Goal: Information Seeking & Learning: Learn about a topic

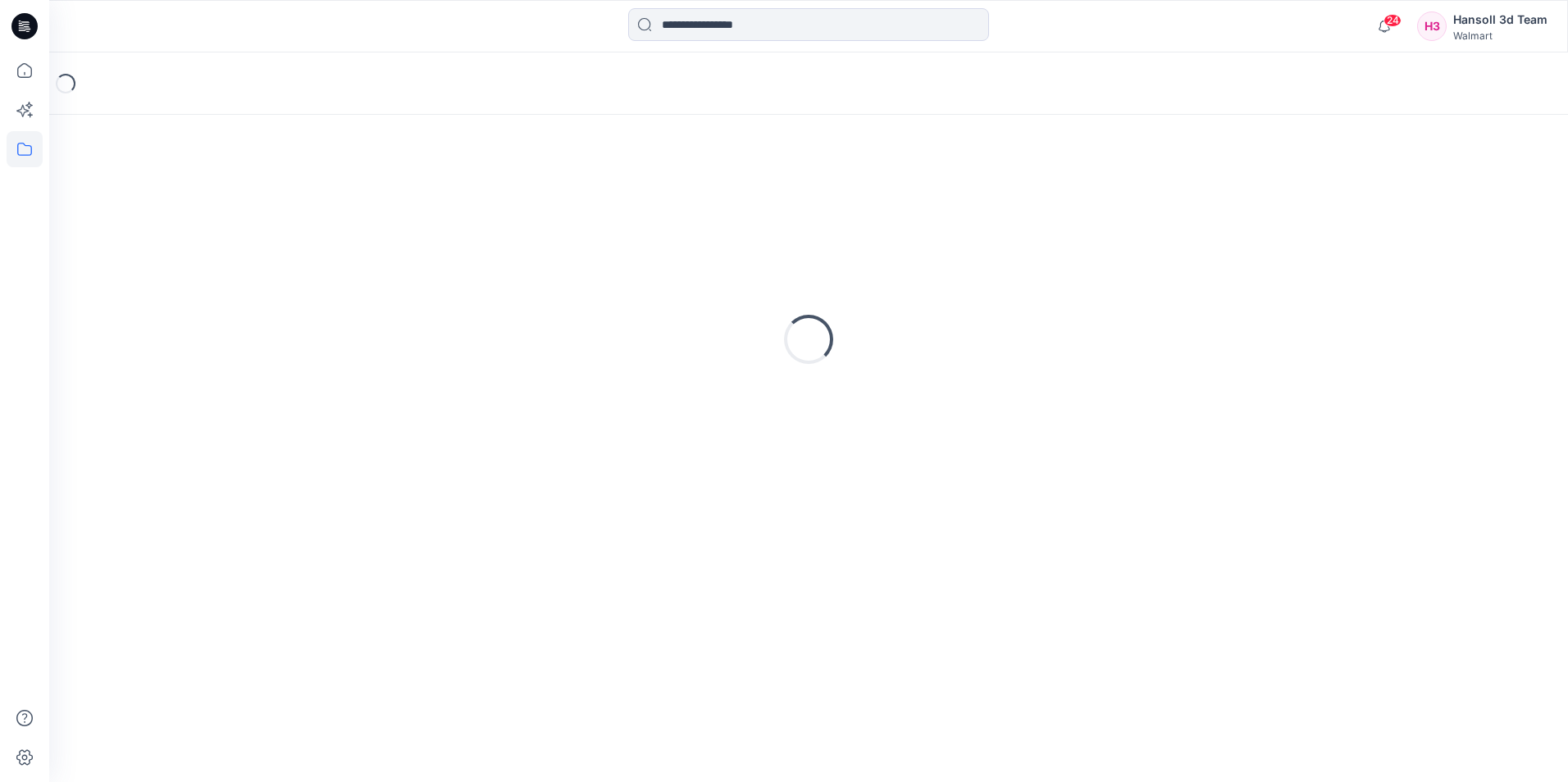
click at [23, 21] on icon at bounding box center [24, 25] width 26 height 26
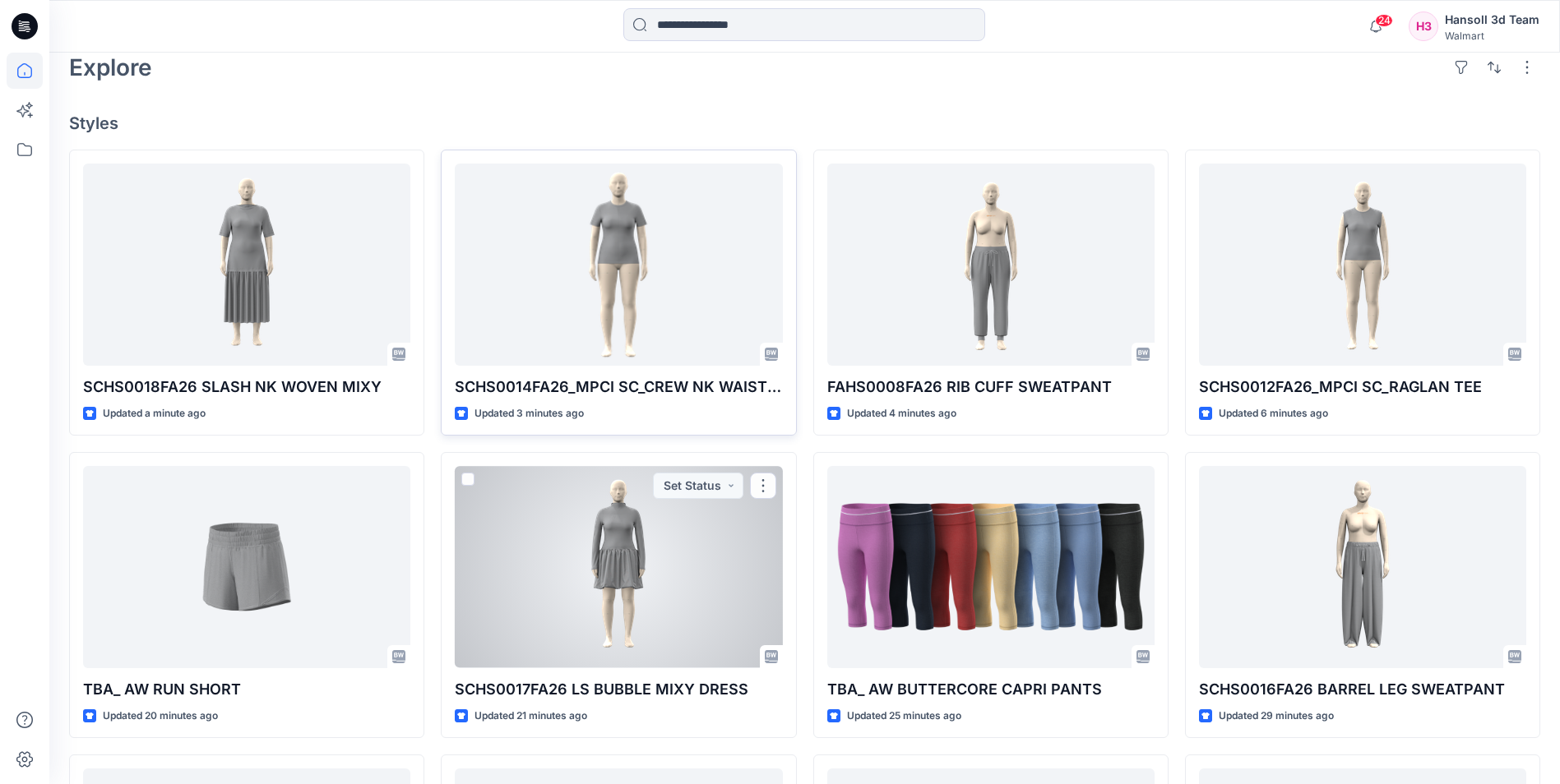
scroll to position [247, 0]
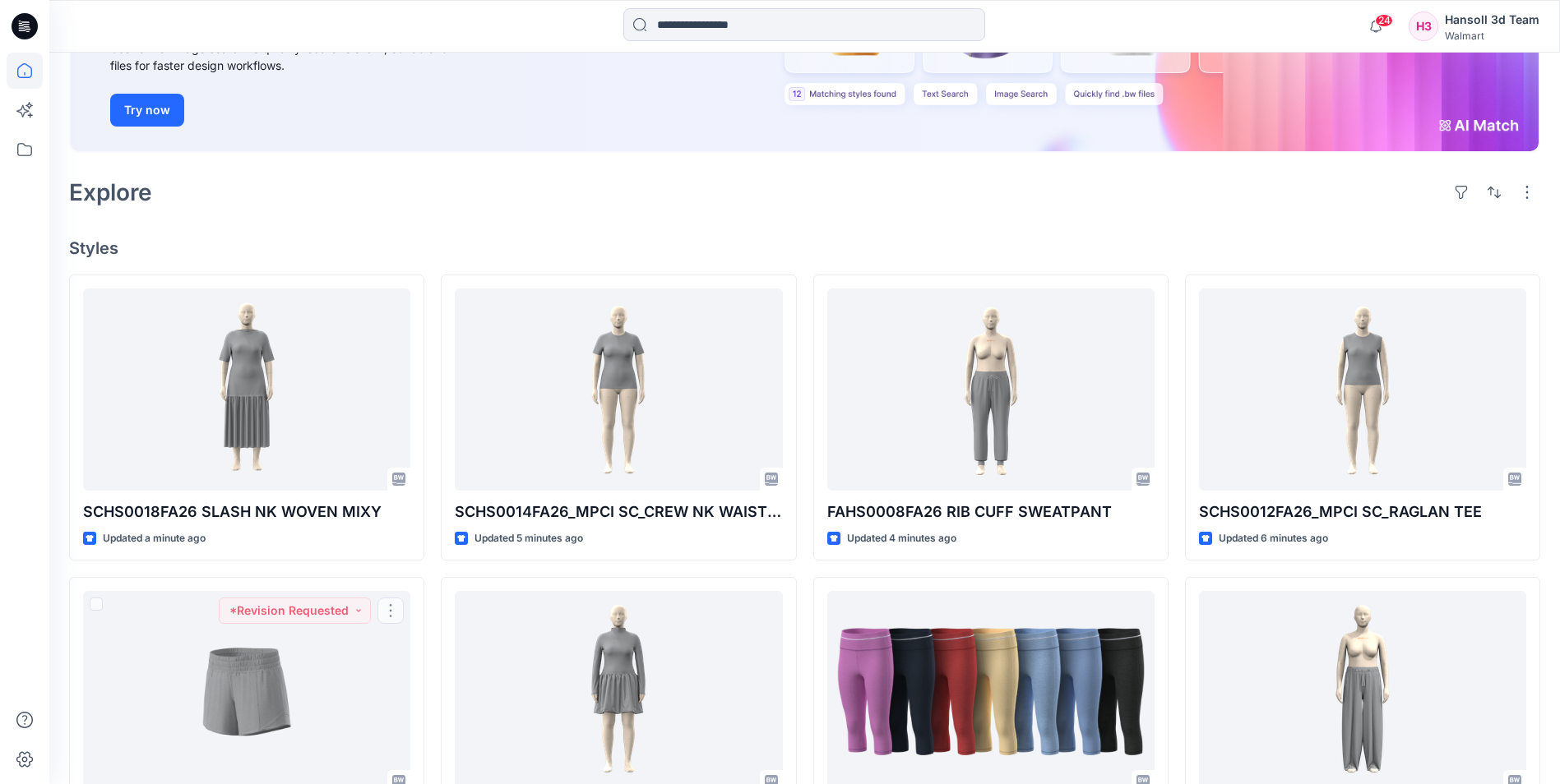
drag, startPoint x: 59, startPoint y: 552, endPoint x: 64, endPoint y: 529, distance: 23.5
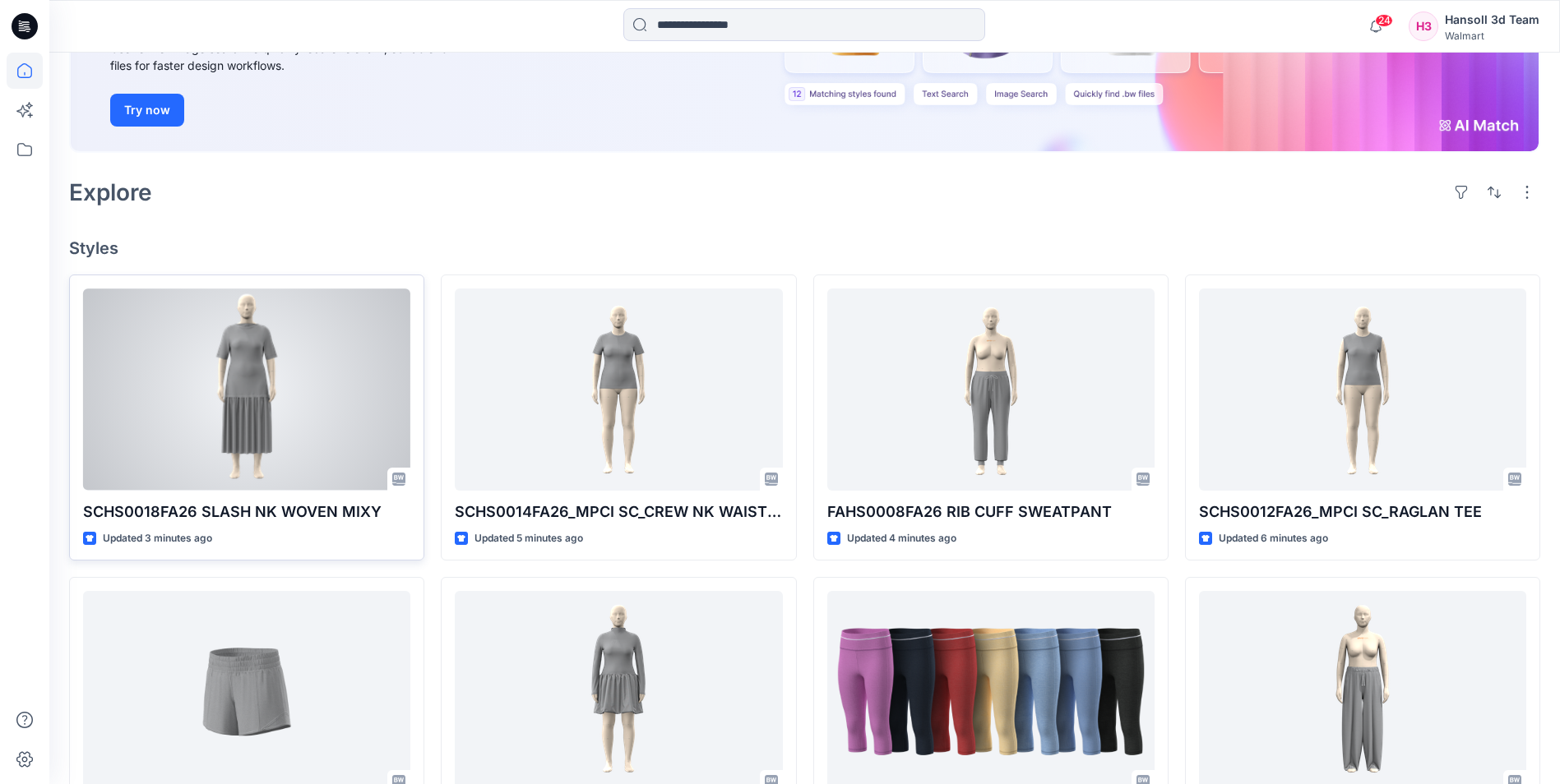
click at [200, 355] on div at bounding box center [247, 389] width 327 height 202
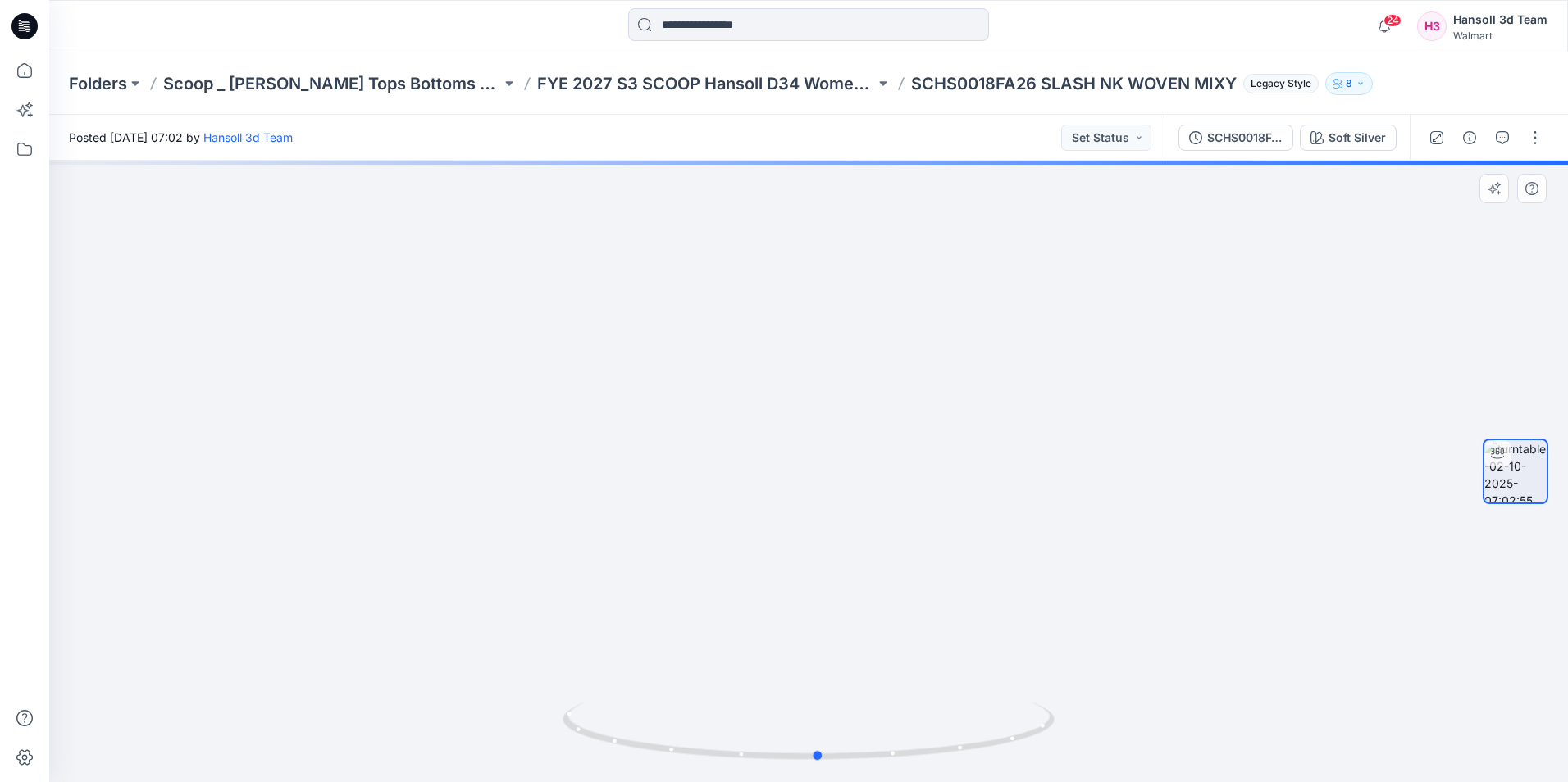
drag, startPoint x: 955, startPoint y: 549, endPoint x: 486, endPoint y: 542, distance: 469.1
click at [486, 542] on div at bounding box center [808, 471] width 1519 height 622
click at [803, 87] on p "FYE 2027 S3 SCOOP Hansoll D34 Womens Knits" at bounding box center [706, 83] width 338 height 22
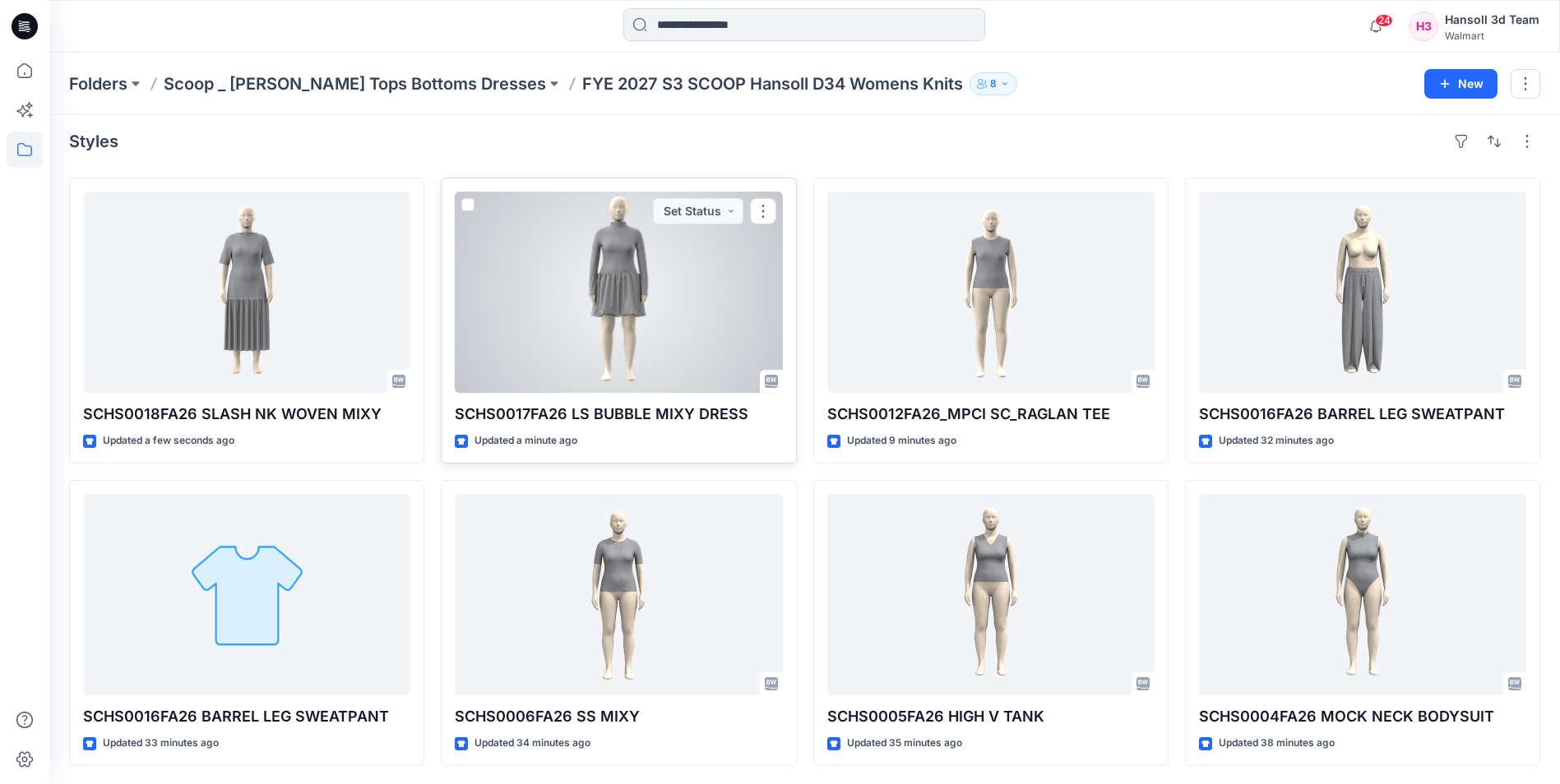
scroll to position [8, 0]
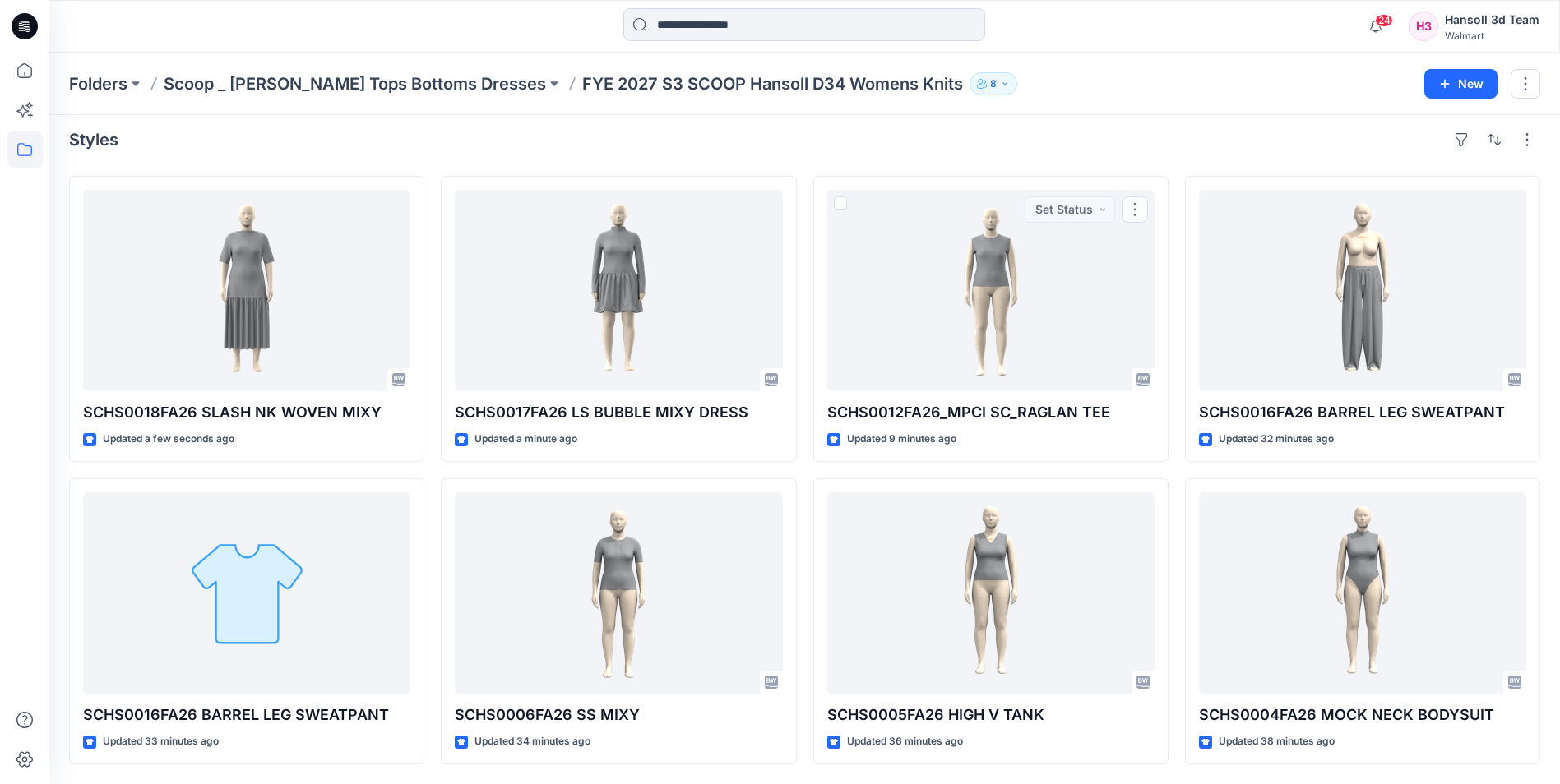
click at [1034, 165] on div "Styles SCHS0018FA26 SLASH NK WOVEN MIXY Updated a few seconds ago SCHS0016FA26 …" at bounding box center [804, 445] width 1511 height 677
click at [433, 82] on p "Scoop _ [PERSON_NAME] Tops Bottoms Dresses" at bounding box center [355, 83] width 382 height 23
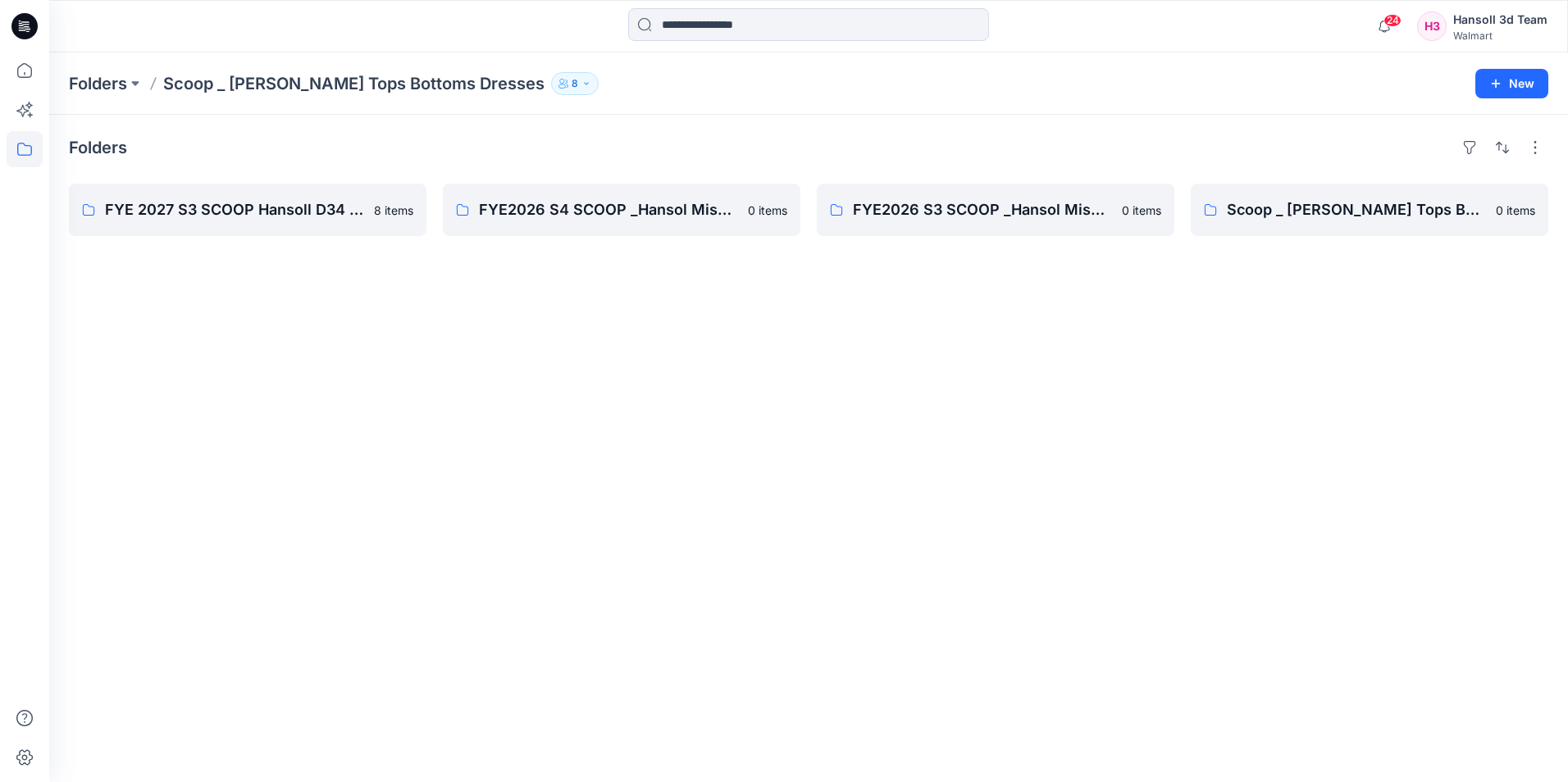
click at [741, 451] on div "Folders FYE 2027 S3 SCOOP Hansoll D34 Womens Knits 8 items FYE2026 S4 SCOOP _Ha…" at bounding box center [808, 448] width 1519 height 668
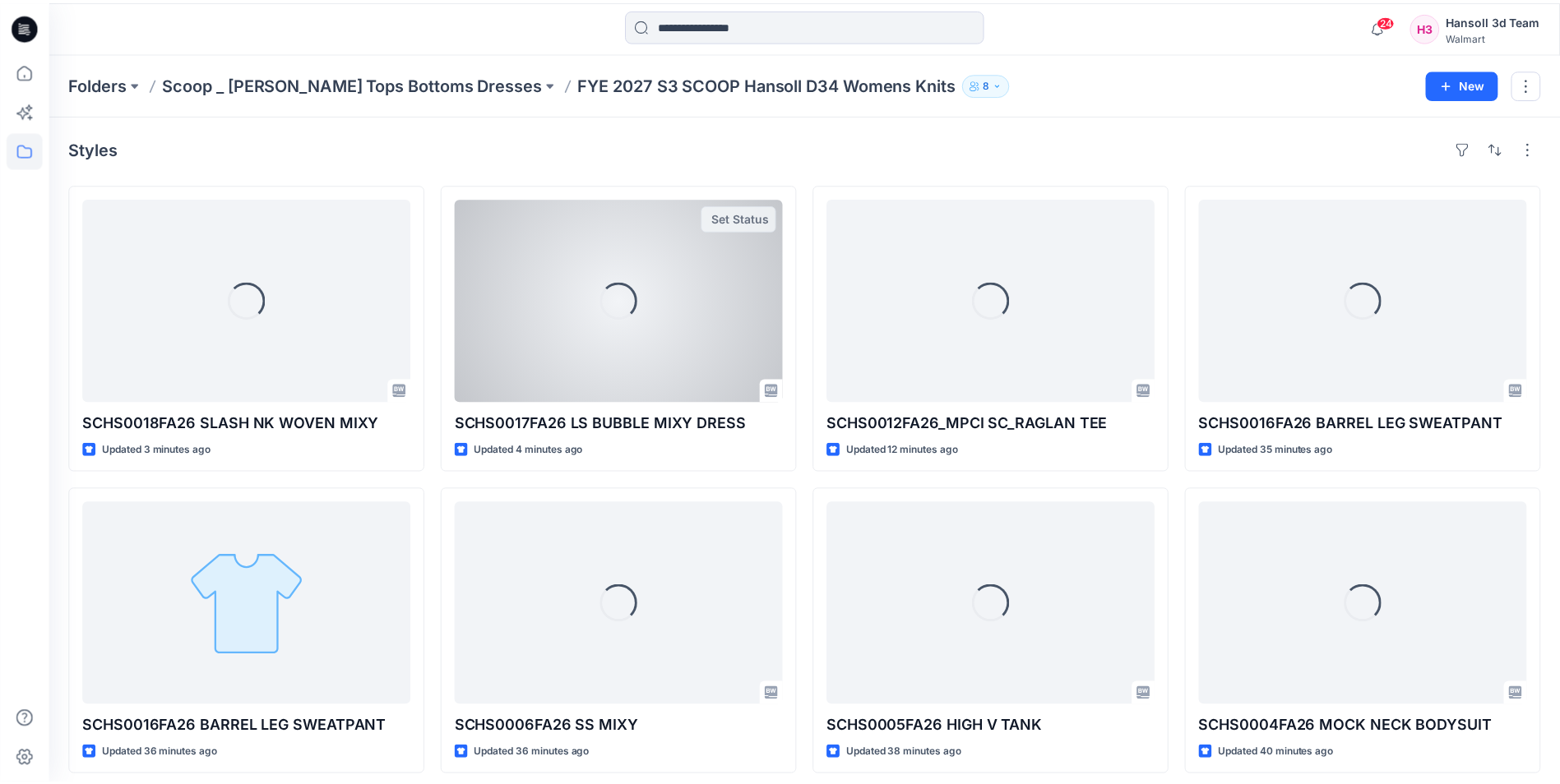
scroll to position [8, 0]
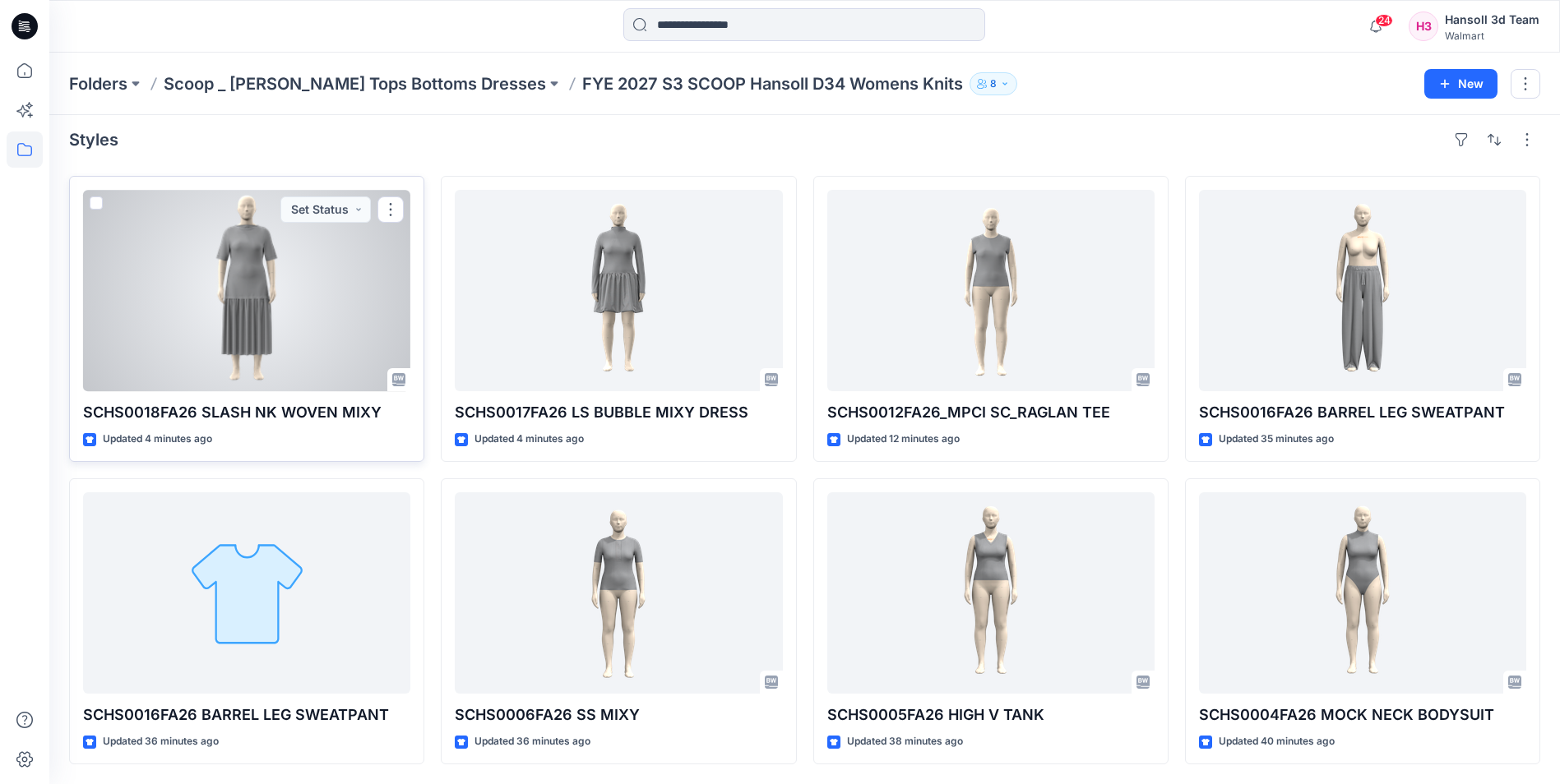
click at [230, 314] on div at bounding box center [247, 291] width 327 height 202
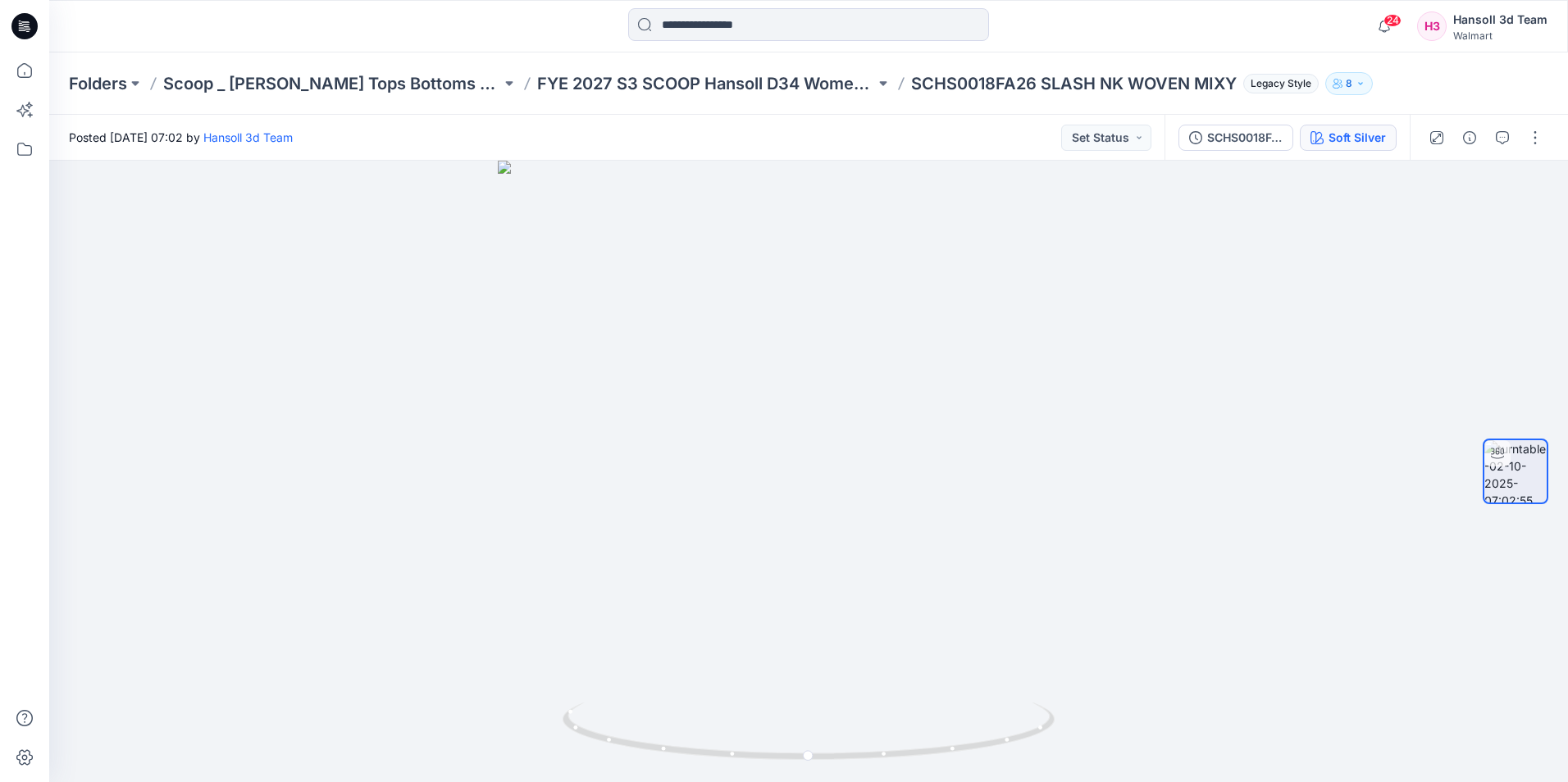
click at [1376, 147] on button "Soft Silver" at bounding box center [1348, 138] width 97 height 26
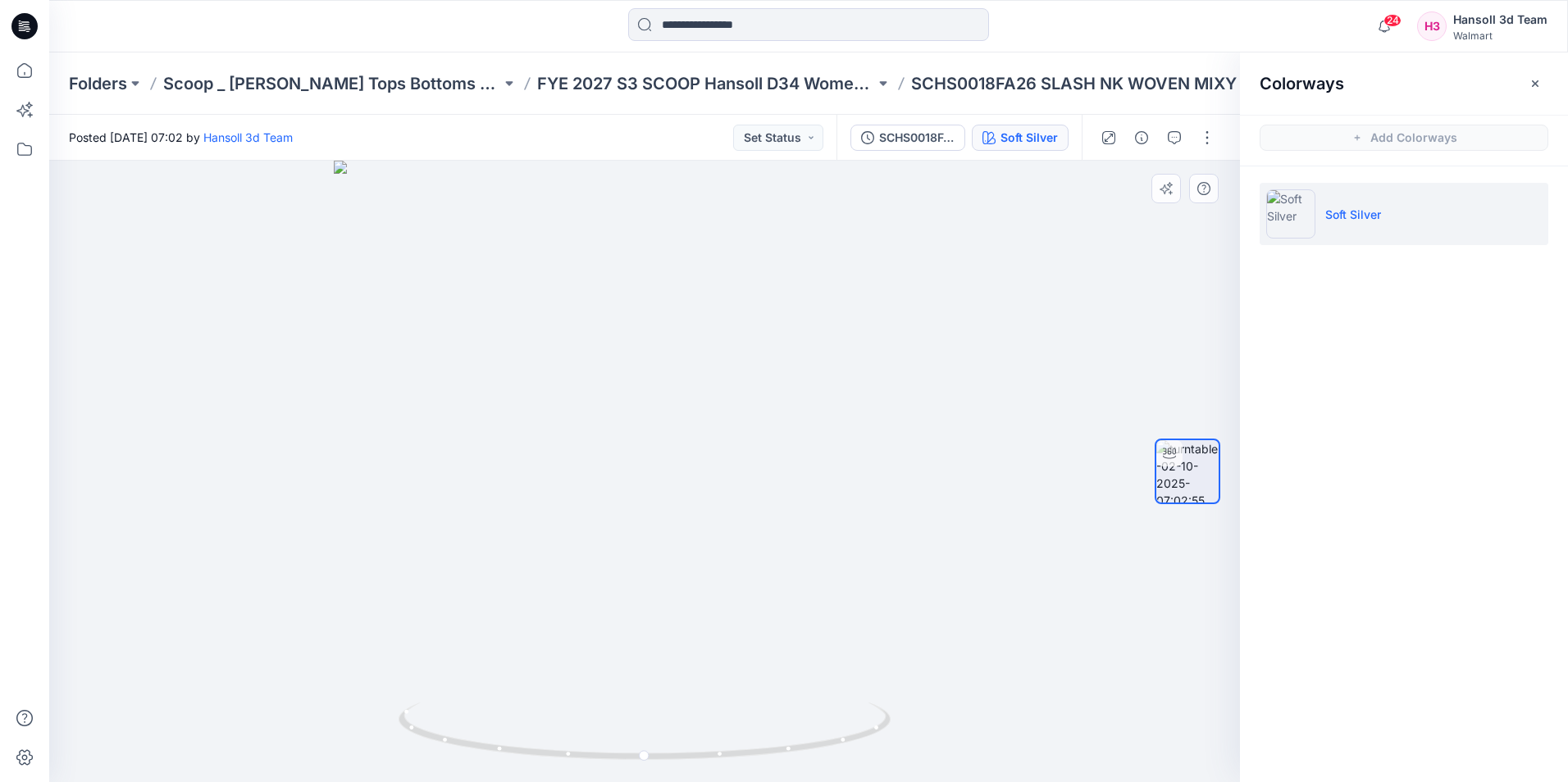
click at [1152, 456] on div at bounding box center [1187, 471] width 105 height 410
drag, startPoint x: 1199, startPoint y: 471, endPoint x: 1190, endPoint y: 470, distance: 9.1
click at [1199, 471] on img at bounding box center [1188, 471] width 63 height 63
click at [903, 446] on div at bounding box center [644, 471] width 1191 height 622
click at [898, 146] on div "SCHS0018FA26_MPCI SC_SLASH NK WOVEN MIXY" at bounding box center [916, 138] width 75 height 18
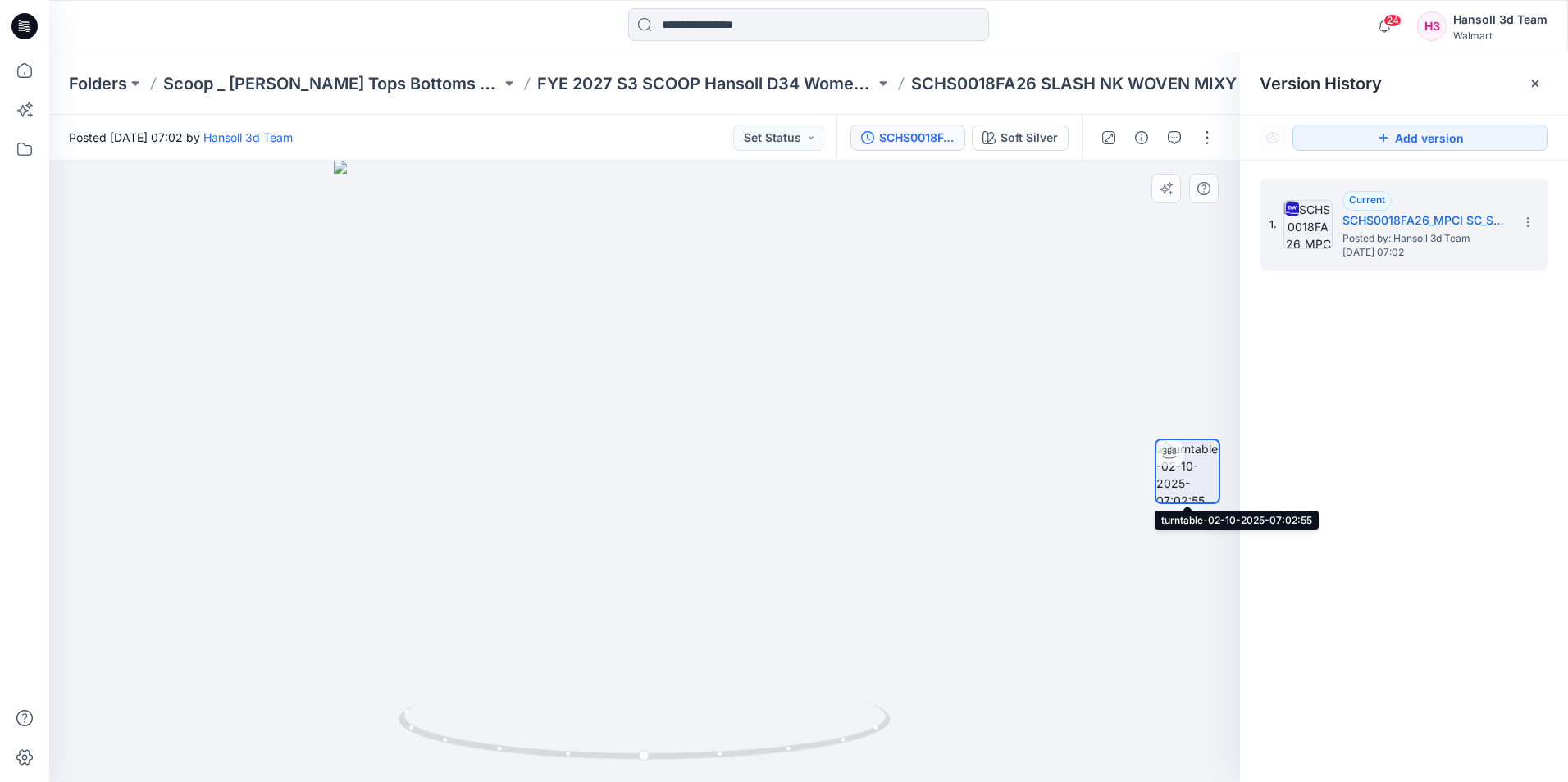
click at [1183, 460] on img at bounding box center [1188, 471] width 63 height 63
click at [1022, 354] on div at bounding box center [644, 471] width 1191 height 622
click at [1030, 130] on div "Soft Silver" at bounding box center [1028, 138] width 58 height 18
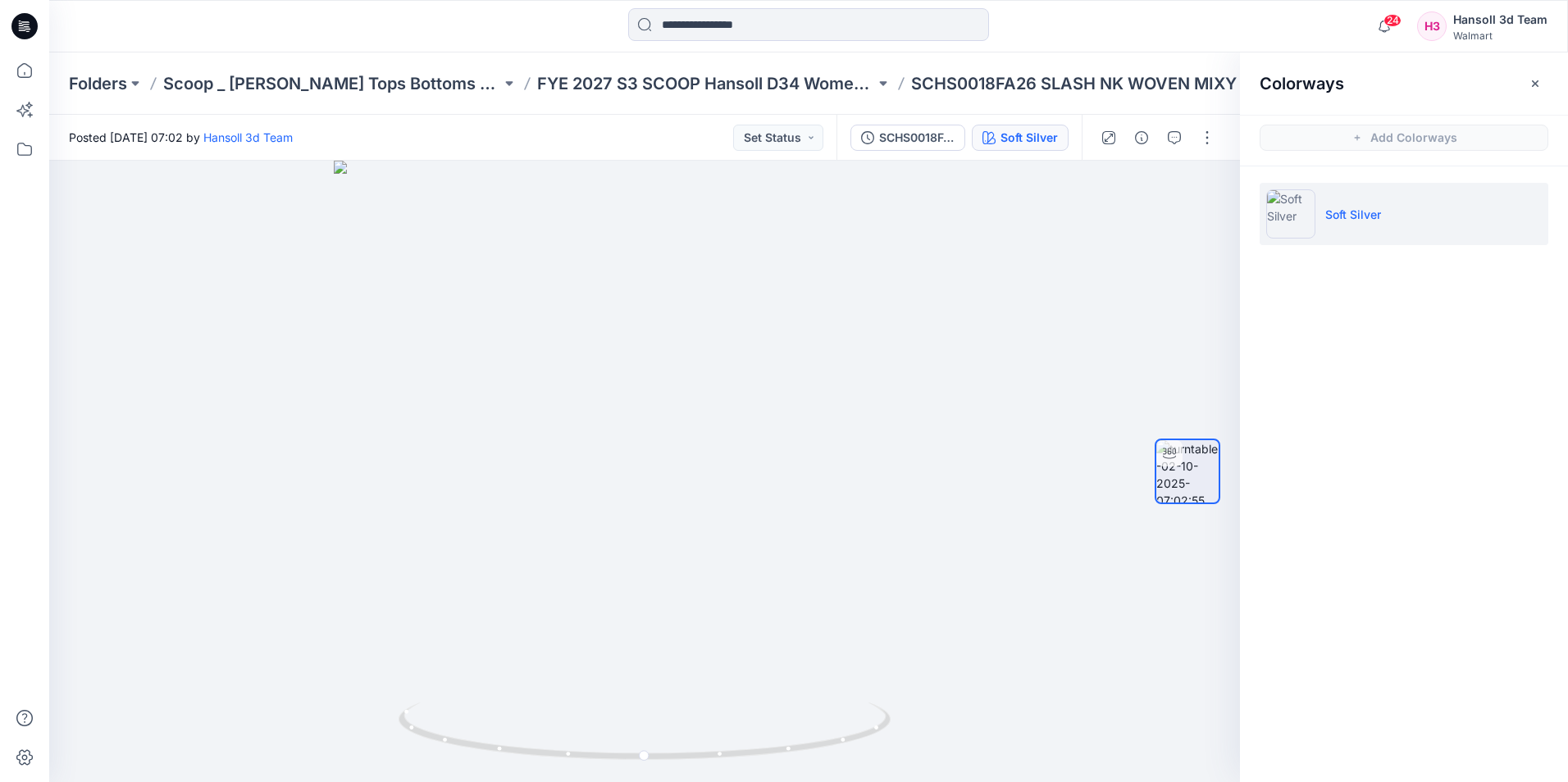
click at [1025, 125] on button "Soft Silver" at bounding box center [1020, 138] width 97 height 26
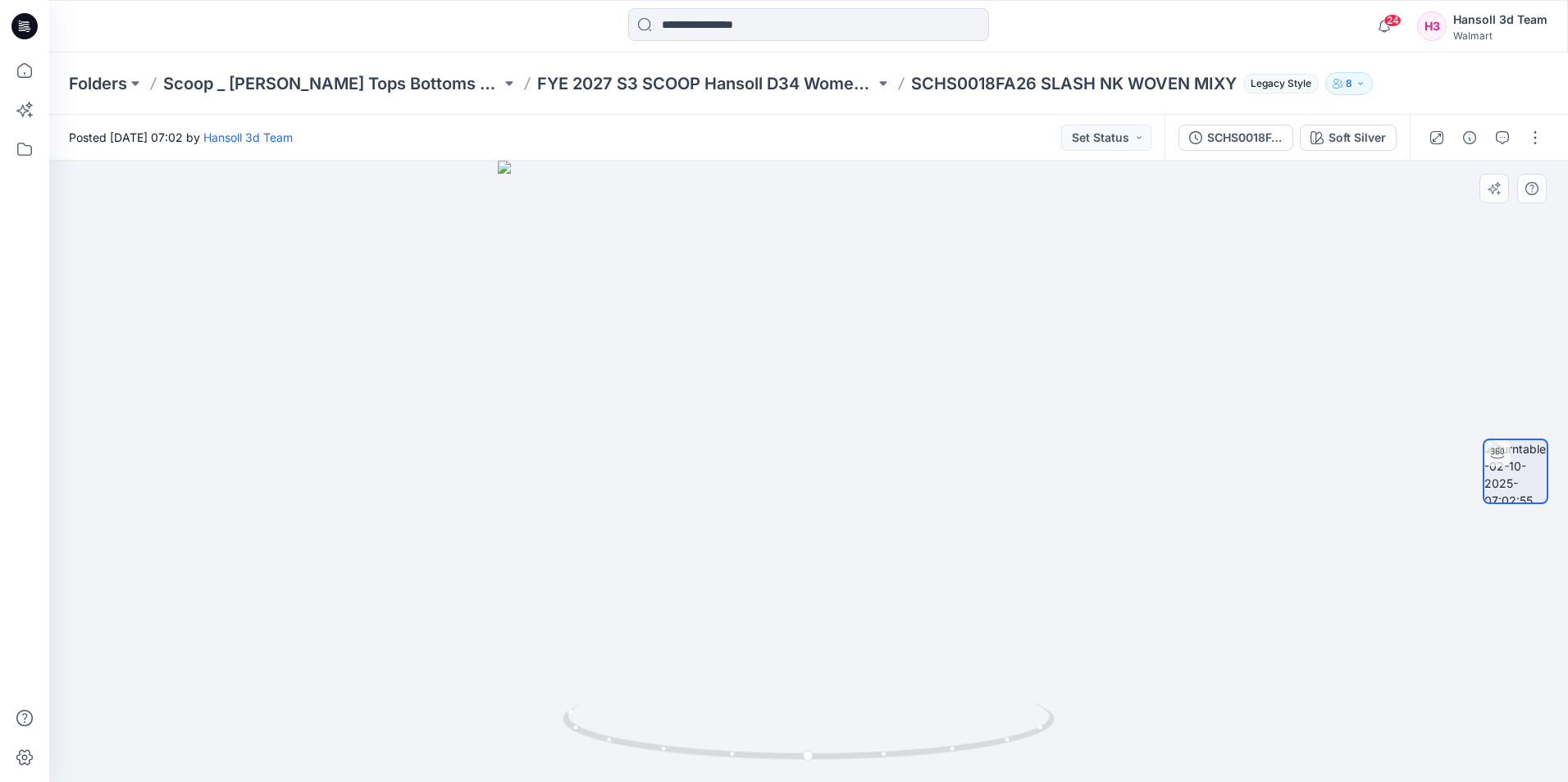
click at [1036, 425] on div at bounding box center [808, 471] width 1519 height 622
click at [659, 66] on div "Folders Scoop _ [PERSON_NAME] Missy Tops Bottoms Dresses FYE 2027 S3 SCOOP Hans…" at bounding box center [808, 84] width 1519 height 63
click at [670, 76] on p "FYE 2027 S3 SCOOP Hansoll D34 Womens Knits" at bounding box center [706, 83] width 338 height 22
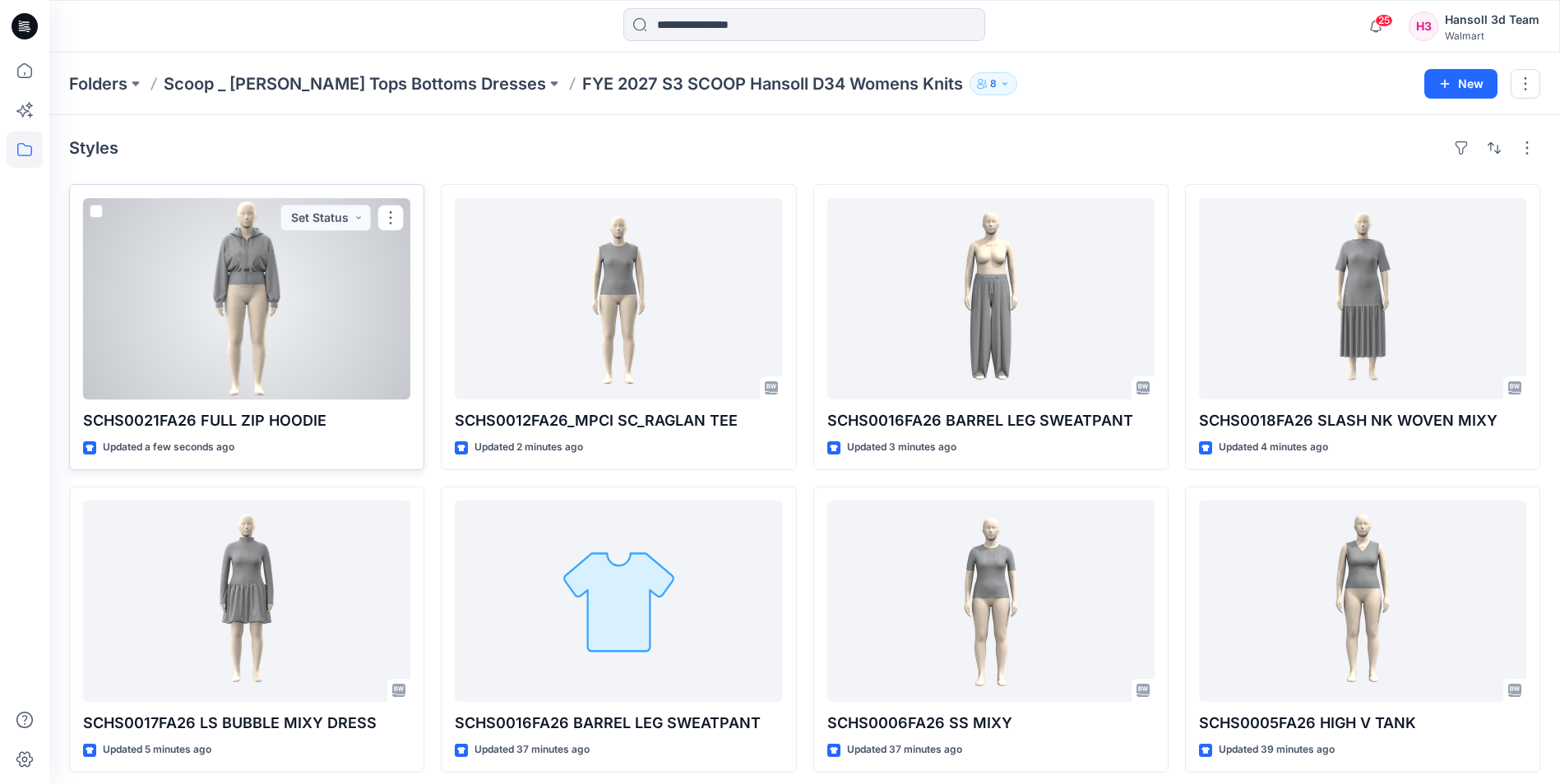
click at [242, 305] on div at bounding box center [247, 299] width 327 height 202
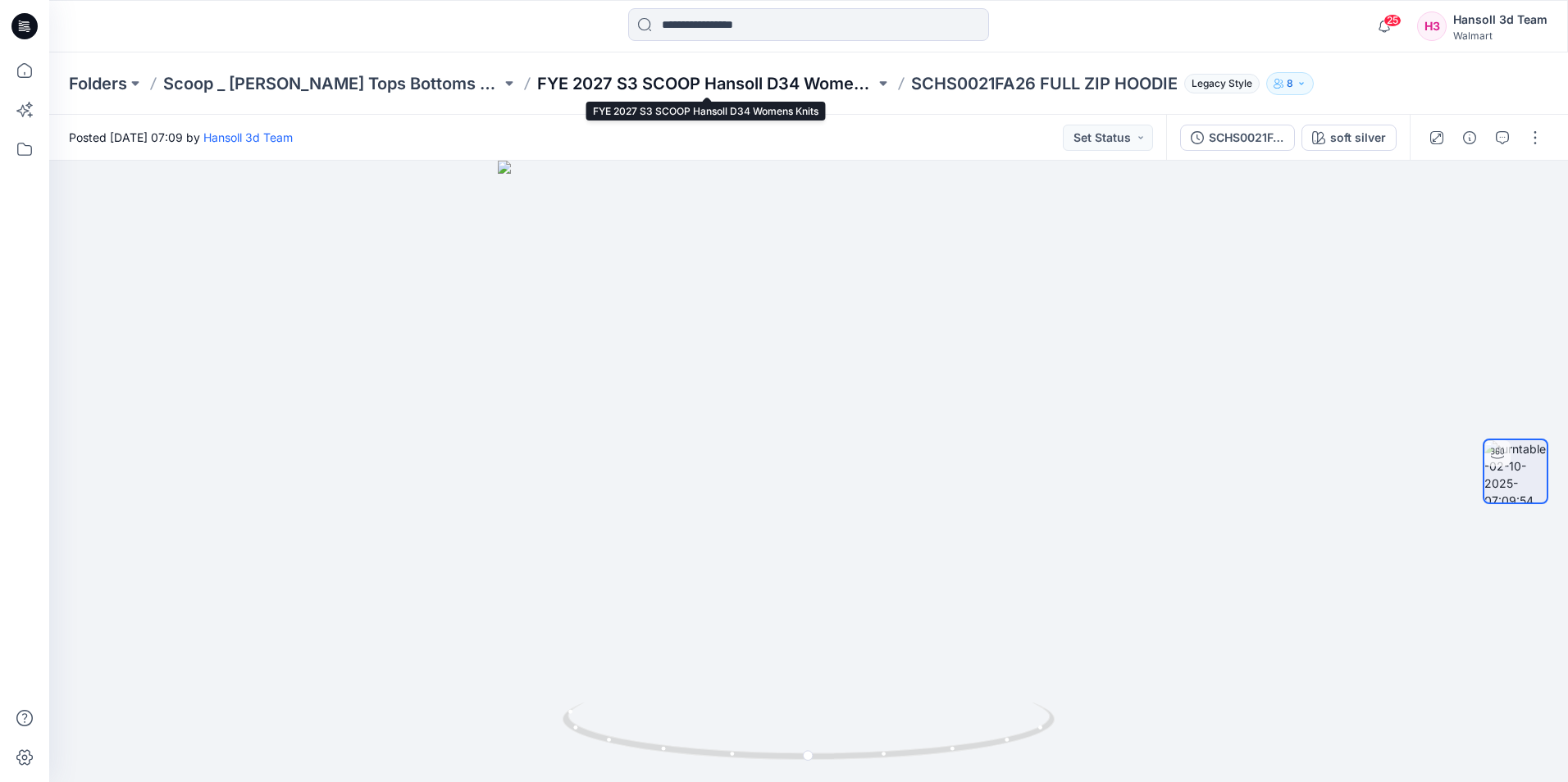
click at [806, 92] on p "FYE 2027 S3 SCOOP Hansoll D34 Womens Knits" at bounding box center [706, 83] width 338 height 22
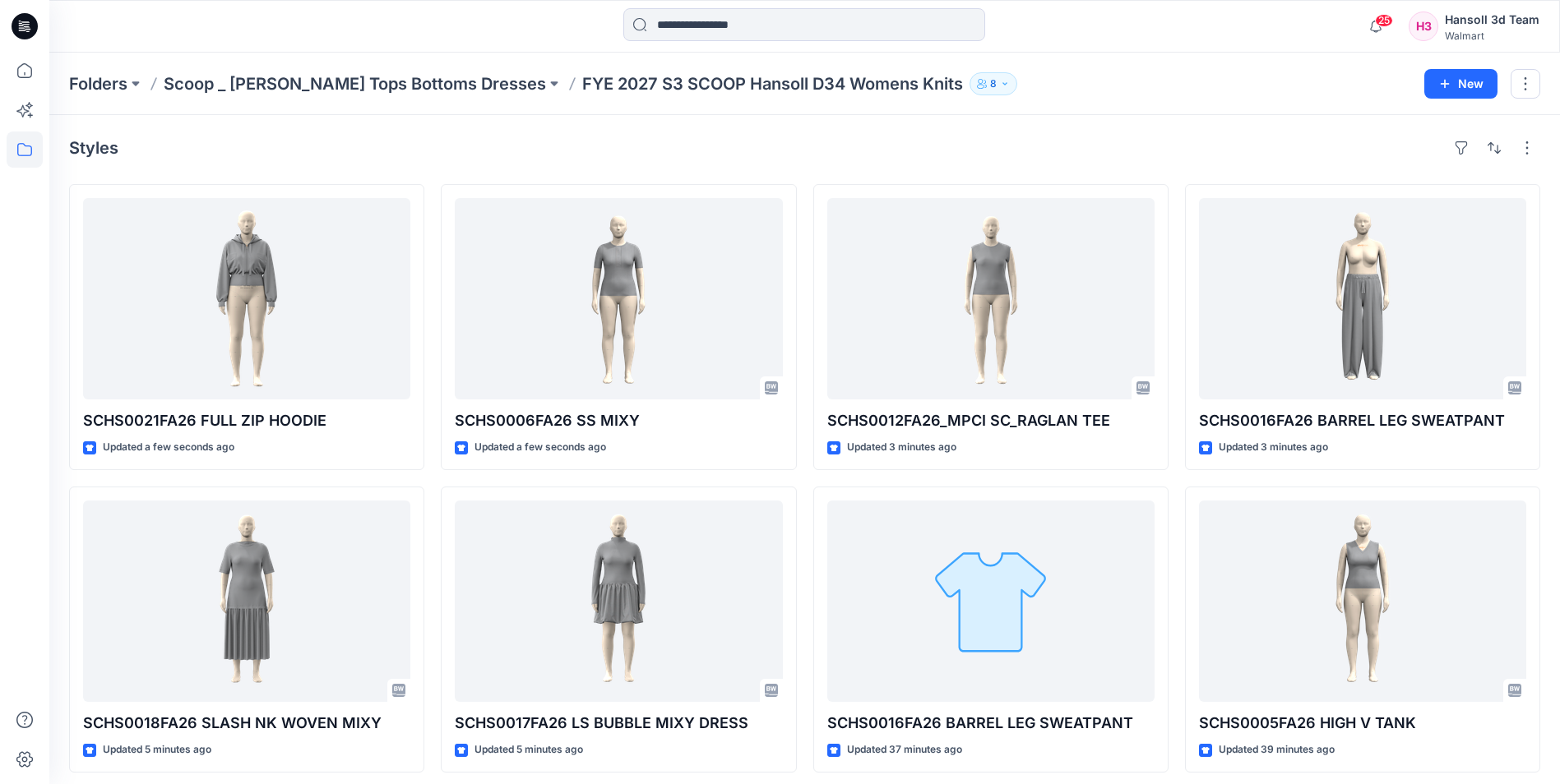
click at [334, 145] on div "Styles" at bounding box center [804, 148] width 1472 height 26
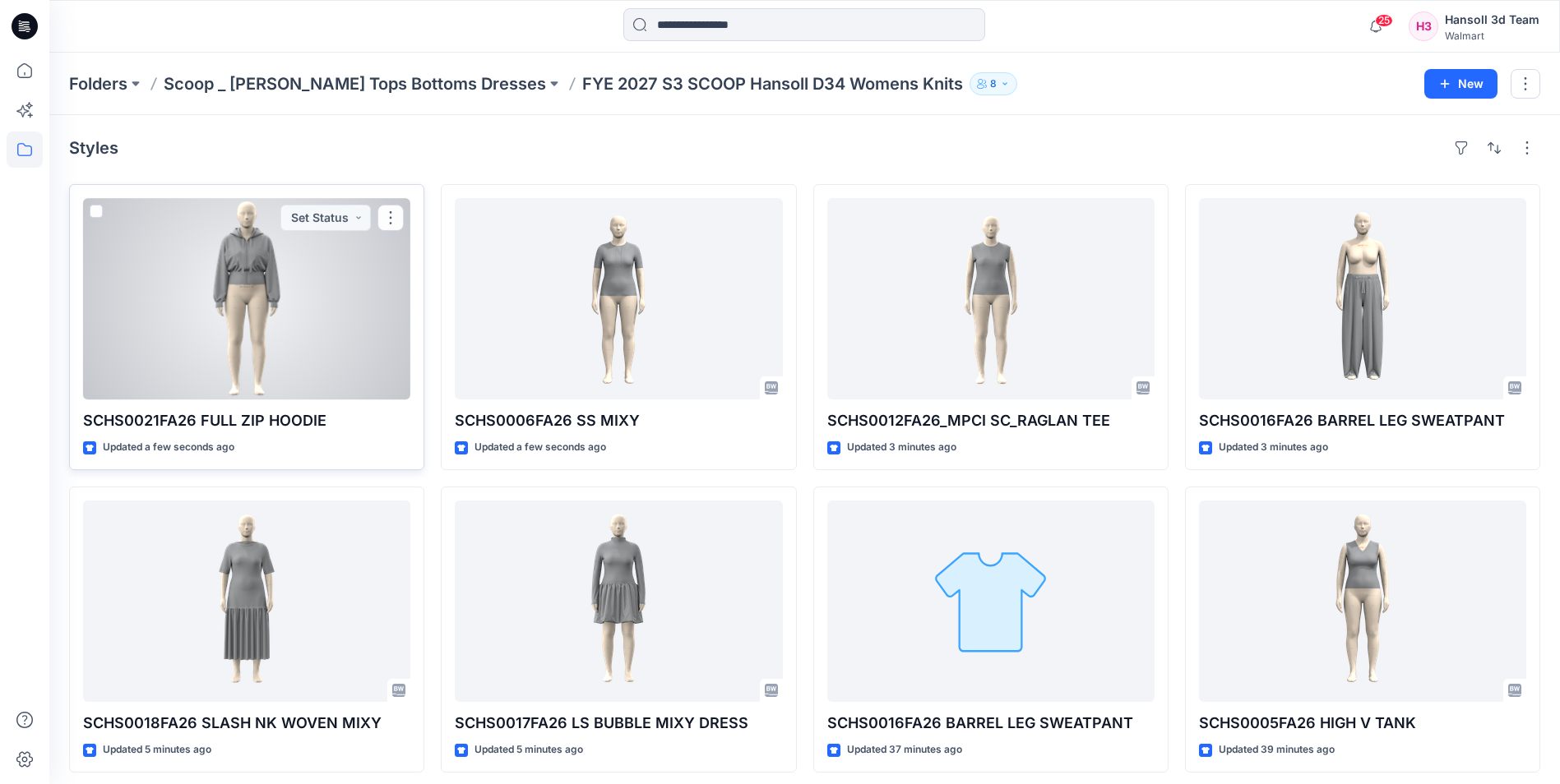
click at [295, 299] on div at bounding box center [247, 299] width 327 height 202
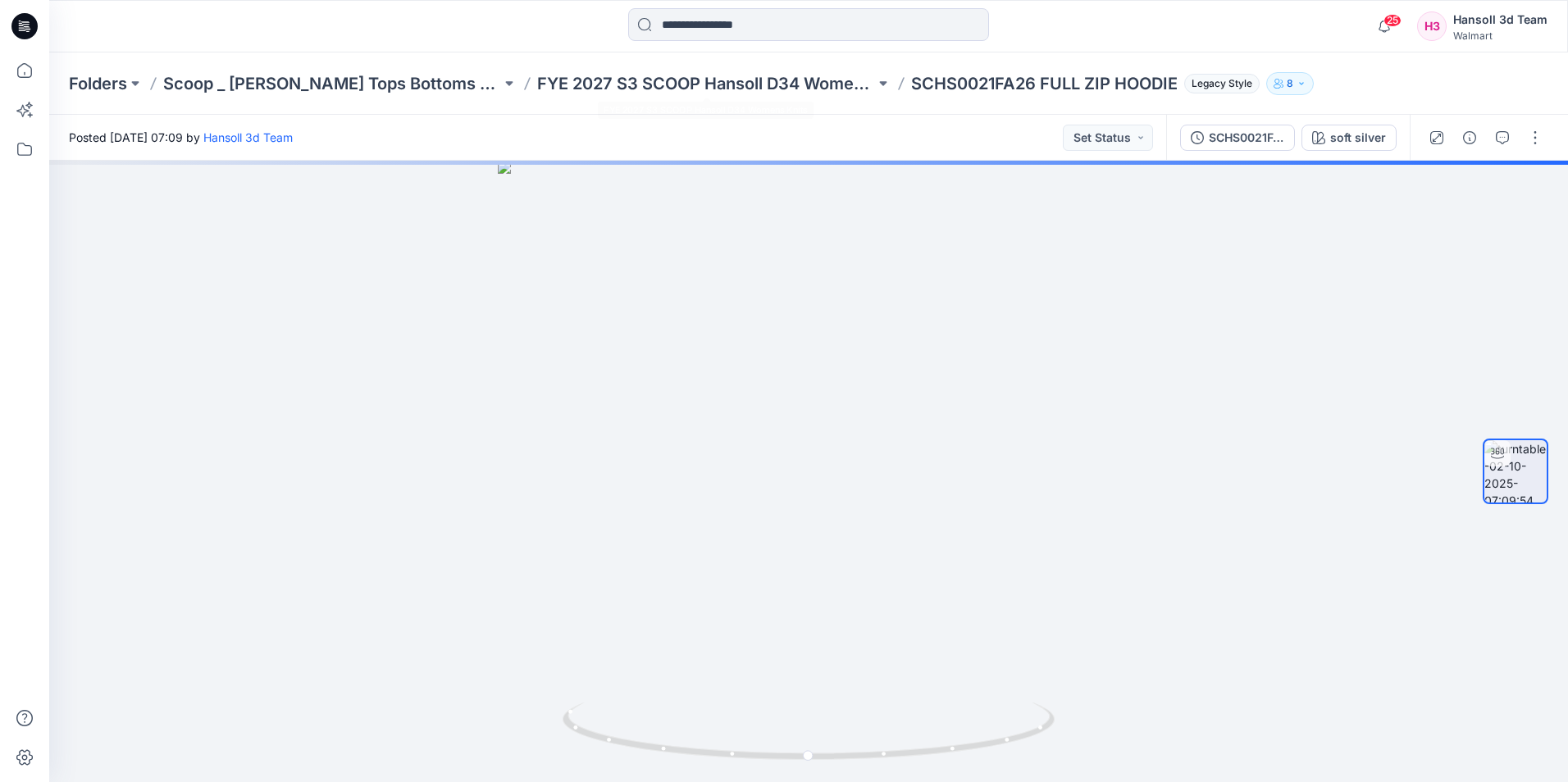
click at [674, 70] on div "Folders Scoop _ Hansoll Missy Tops Bottoms Dresses FYE 2027 S3 SCOOP Hansoll D3…" at bounding box center [808, 84] width 1519 height 63
click at [682, 82] on p "FYE 2027 S3 SCOOP Hansoll D34 Womens Knits" at bounding box center [706, 83] width 338 height 22
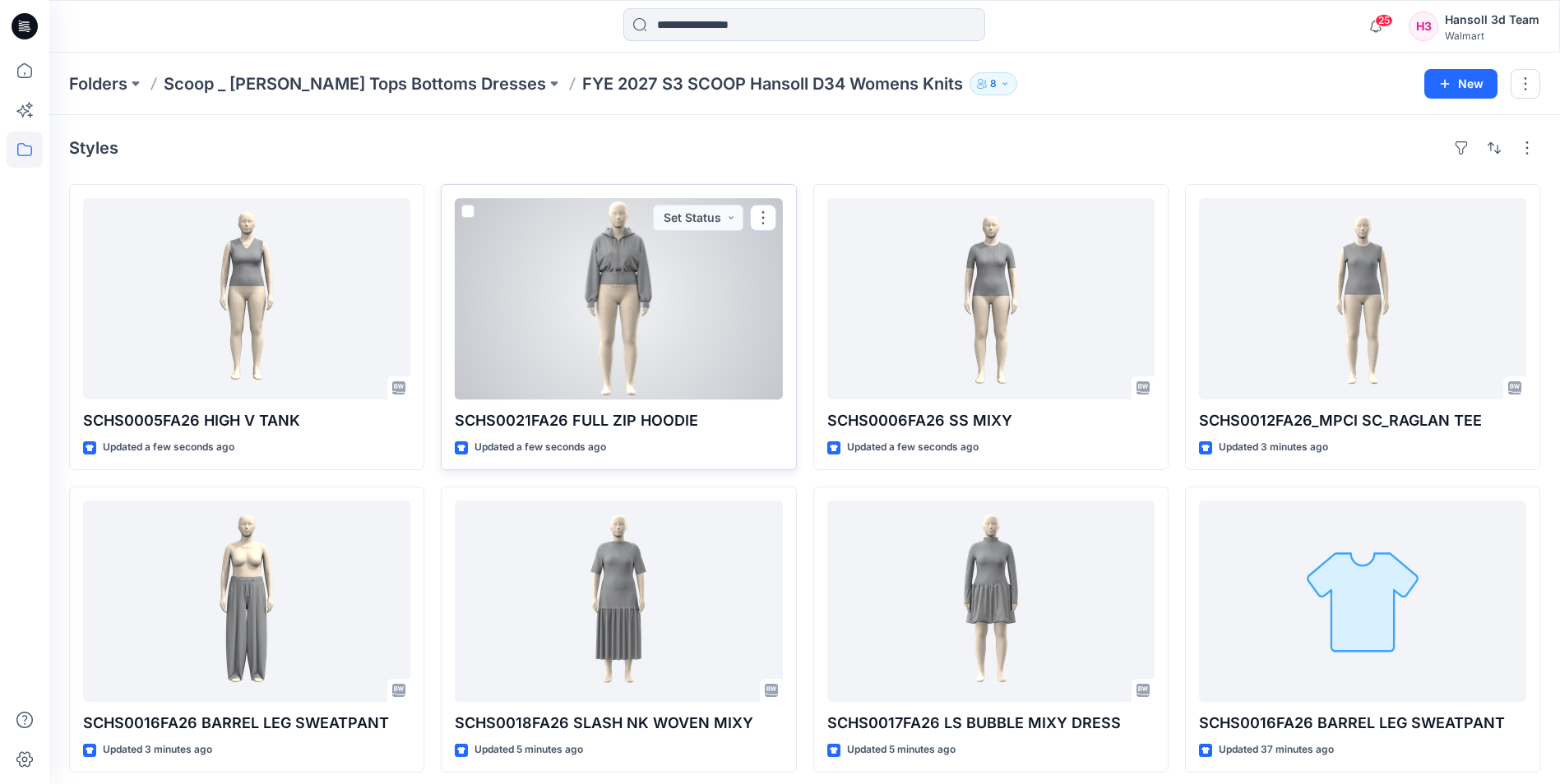
click at [622, 312] on div at bounding box center [619, 299] width 327 height 202
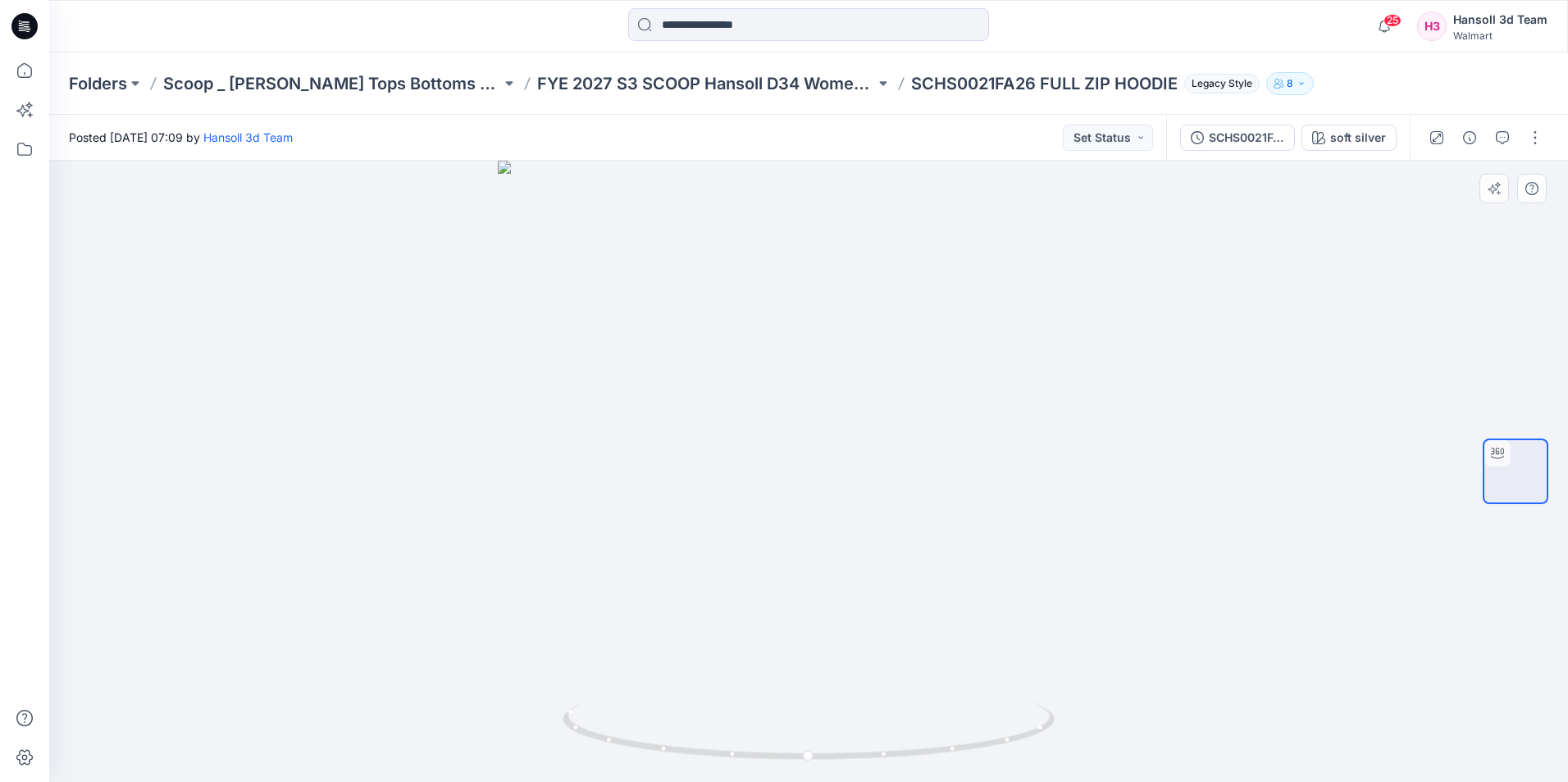
click at [1509, 402] on div at bounding box center [1515, 471] width 65 height 410
click at [1249, 148] on button "SCHS0021FA26_MPCI SC_FULL ZIP HOODIE" at bounding box center [1237, 138] width 114 height 26
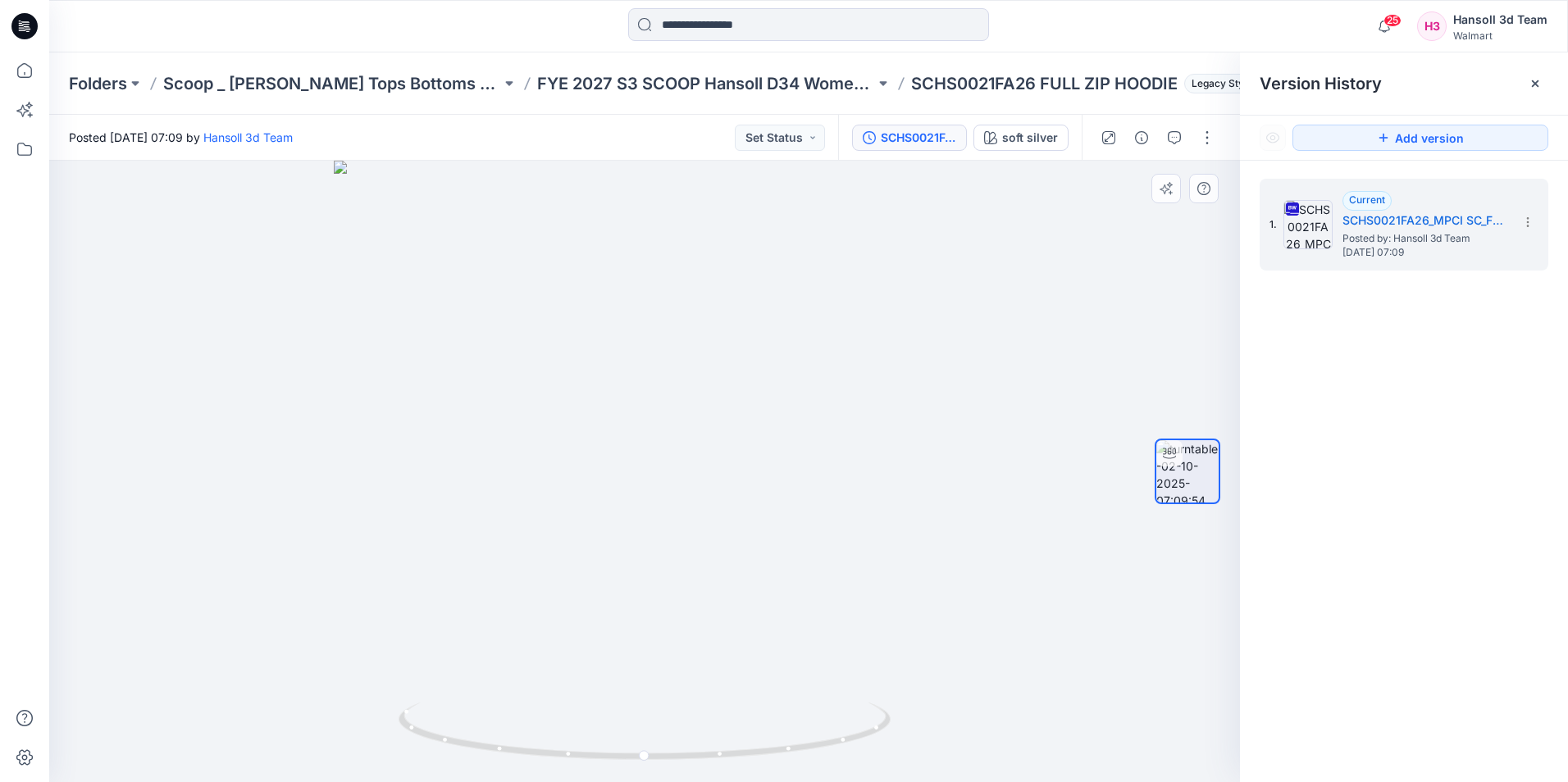
click at [1102, 504] on div at bounding box center [644, 471] width 1191 height 622
click at [1188, 461] on img at bounding box center [1188, 471] width 63 height 63
click at [953, 483] on div at bounding box center [644, 471] width 1191 height 622
click at [1046, 131] on div "soft silver" at bounding box center [1029, 138] width 56 height 18
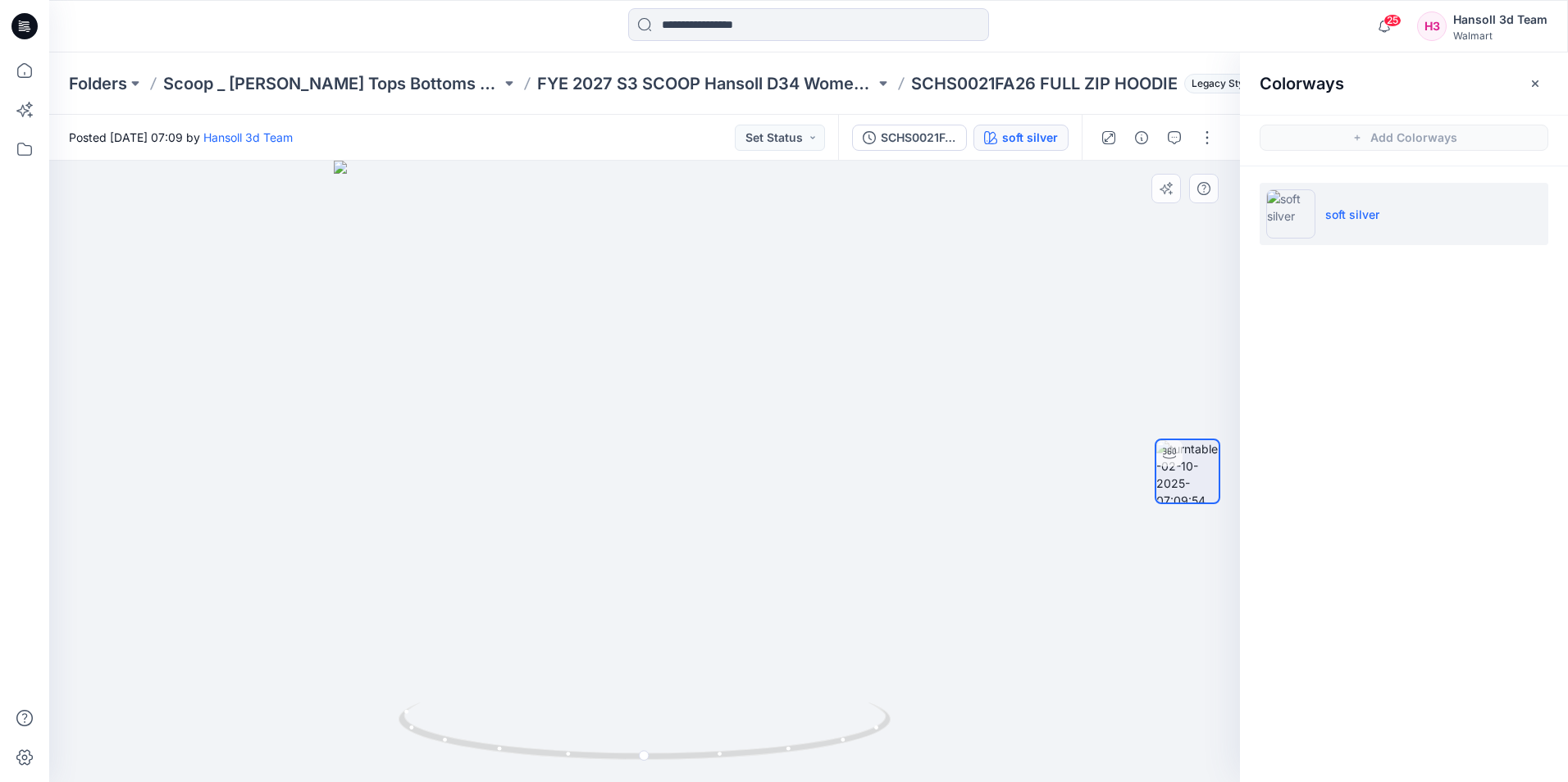
drag, startPoint x: 1122, startPoint y: 345, endPoint x: 1204, endPoint y: 447, distance: 130.9
click at [1127, 359] on div at bounding box center [644, 471] width 1191 height 622
click at [1211, 464] on img at bounding box center [1188, 471] width 63 height 63
click at [983, 369] on div at bounding box center [644, 471] width 1191 height 622
click at [939, 357] on div at bounding box center [644, 471] width 1191 height 622
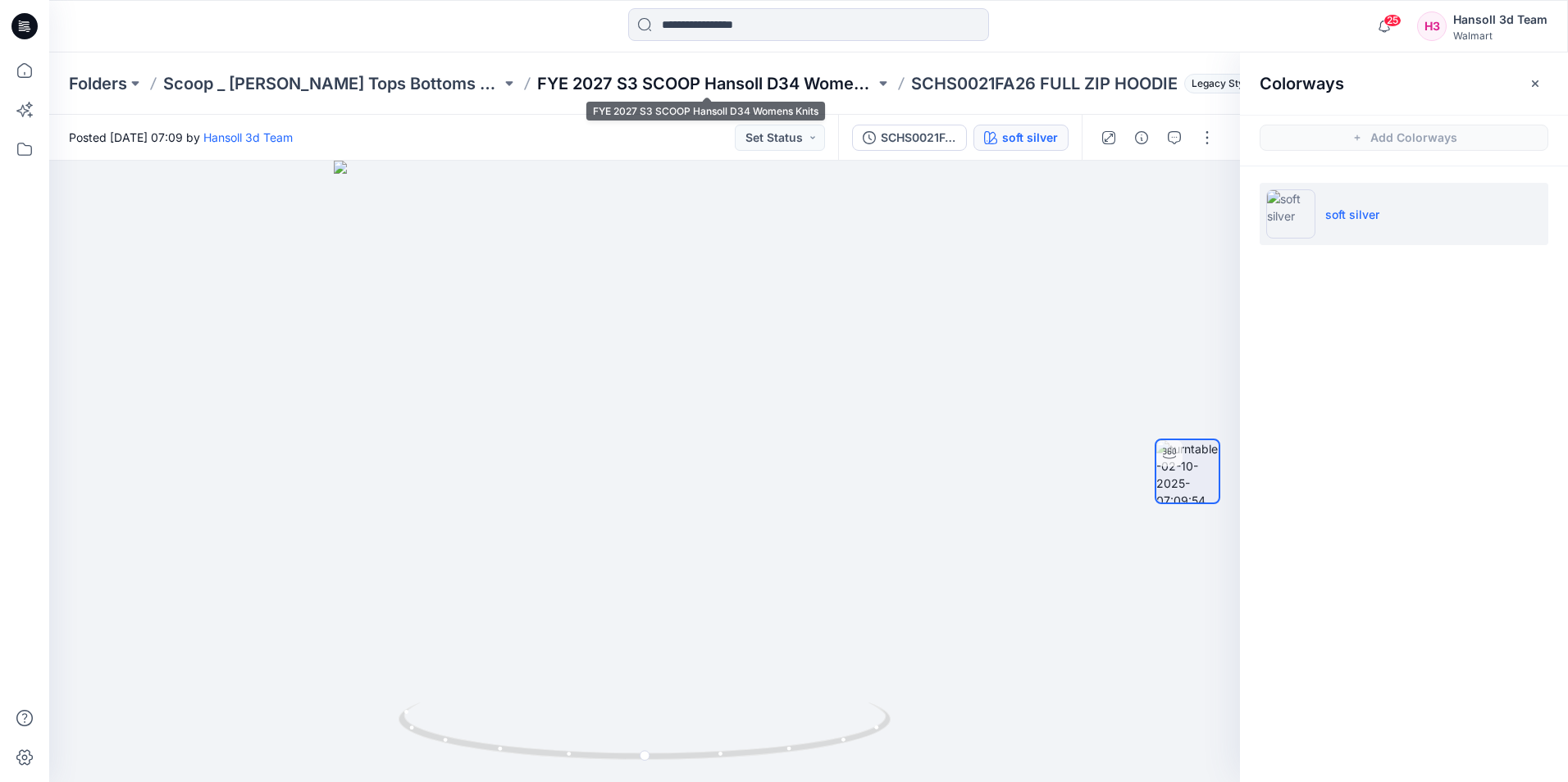
click at [738, 89] on p "FYE 2027 S3 SCOOP Hansoll D34 Womens Knits" at bounding box center [706, 83] width 338 height 22
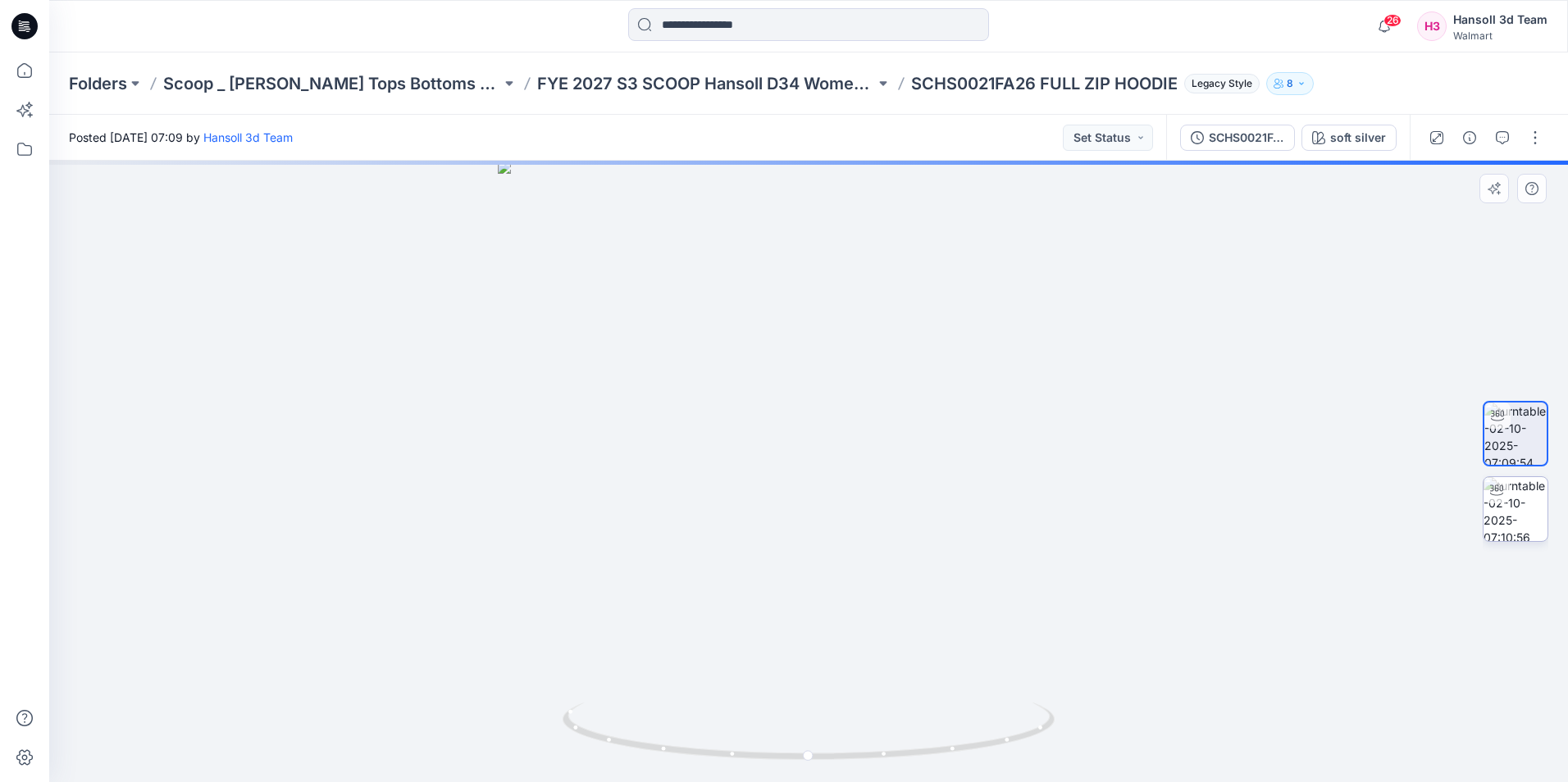
click at [1511, 518] on img at bounding box center [1515, 508] width 64 height 64
click at [1565, 435] on div at bounding box center [1515, 471] width 105 height 410
click at [1538, 433] on img at bounding box center [1515, 433] width 64 height 64
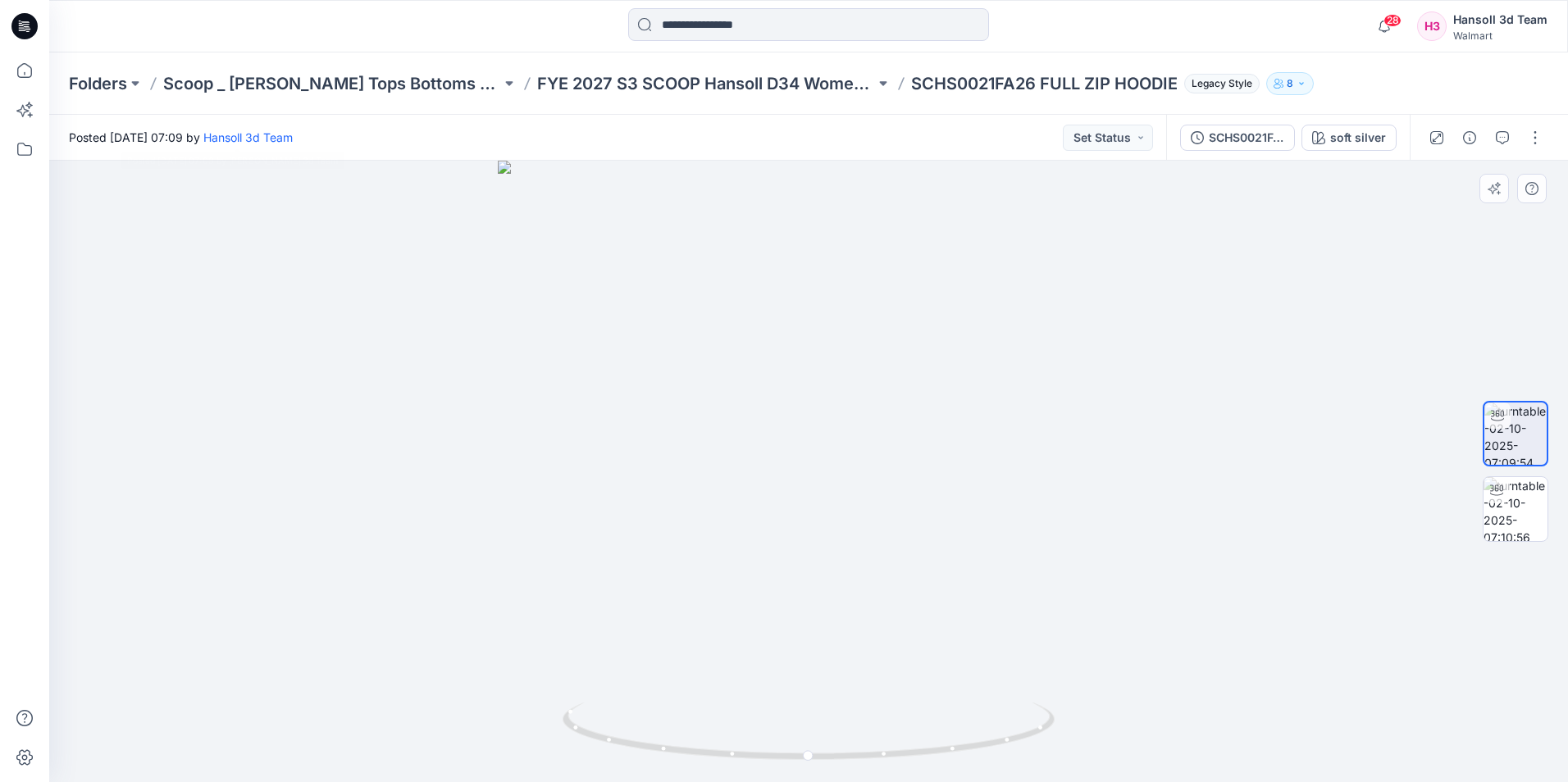
click at [231, 184] on div at bounding box center [808, 471] width 1519 height 622
